Goal: Task Accomplishment & Management: Use online tool/utility

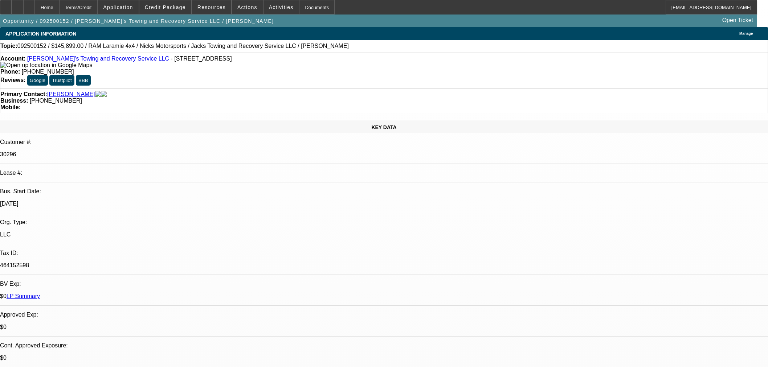
select select "0"
select select "3"
select select "0"
select select "6"
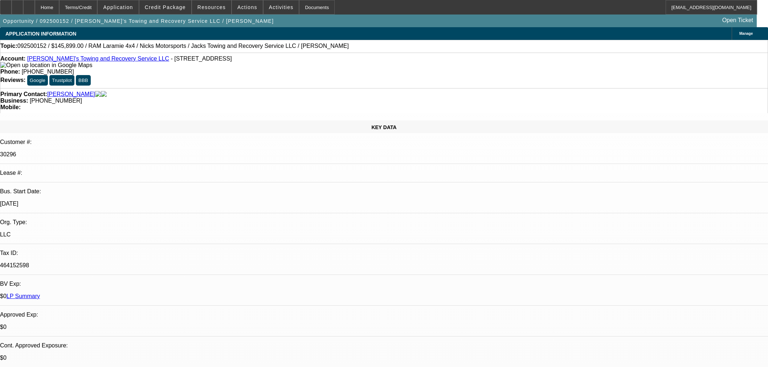
select select "0"
select select "3"
select select "0"
select select "6"
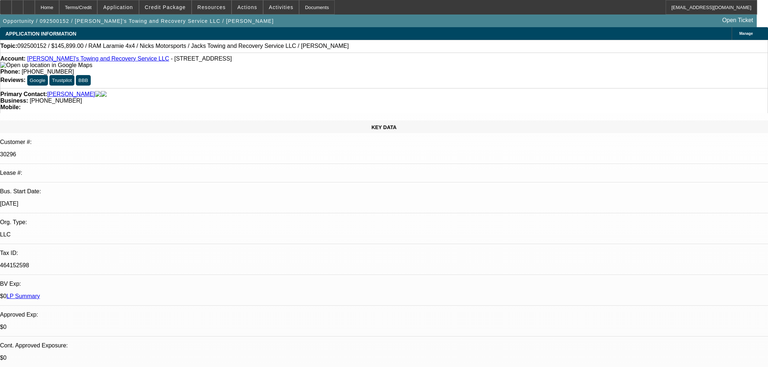
select select "0"
select select "3"
select select "0"
select select "6"
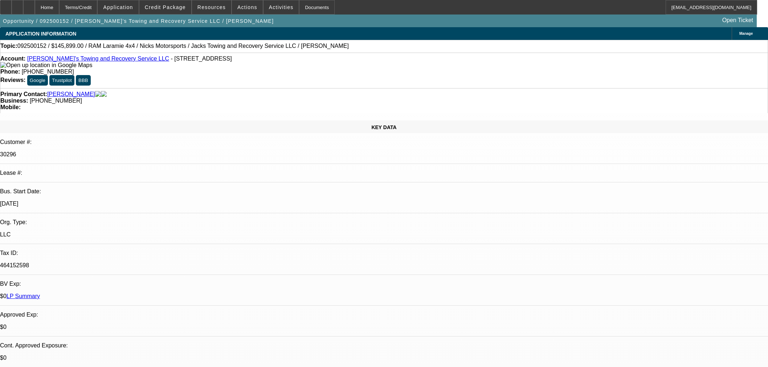
select select "0"
select select "3"
select select "0"
select select "6"
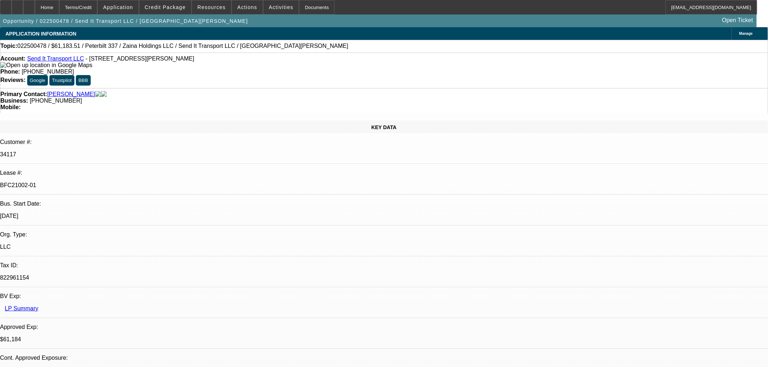
select select "0"
select select "2"
select select "0"
select select "6"
select select "0"
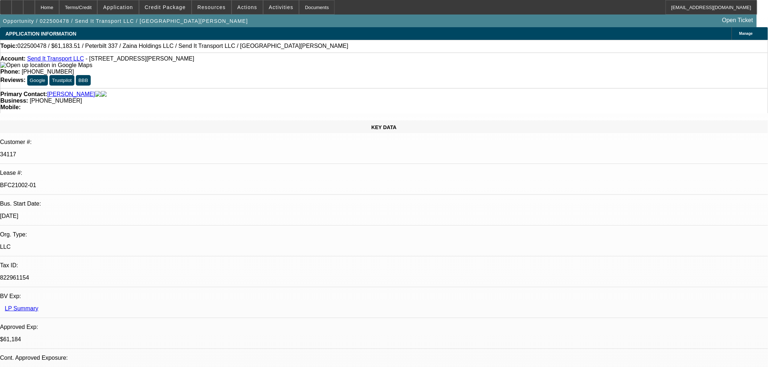
select select "2"
select select "0"
select select "6"
select select "0"
select select "2"
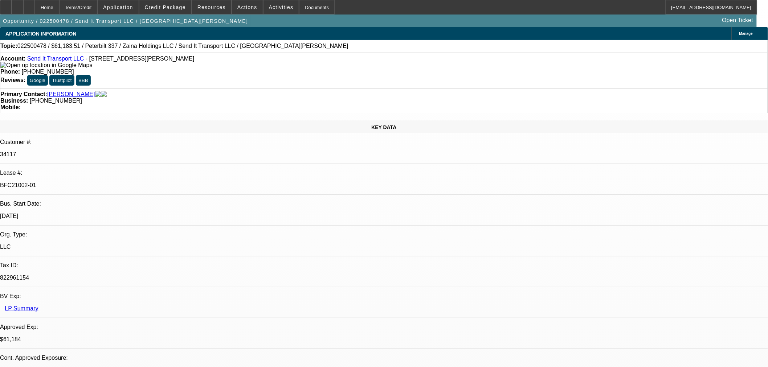
select select "0"
select select "6"
select select "0"
select select "3"
select select "0"
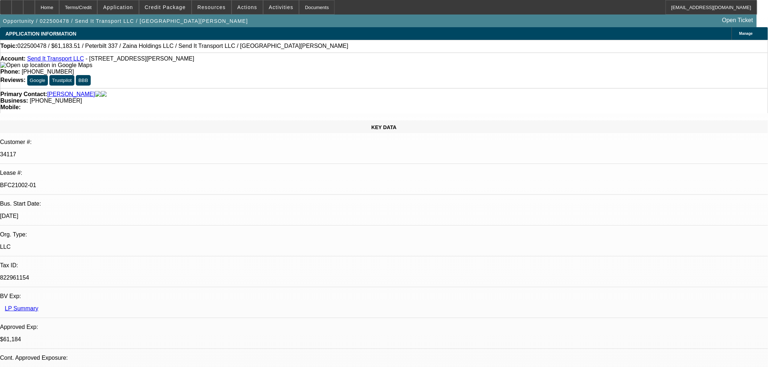
select select "6"
